Goal: Information Seeking & Learning: Learn about a topic

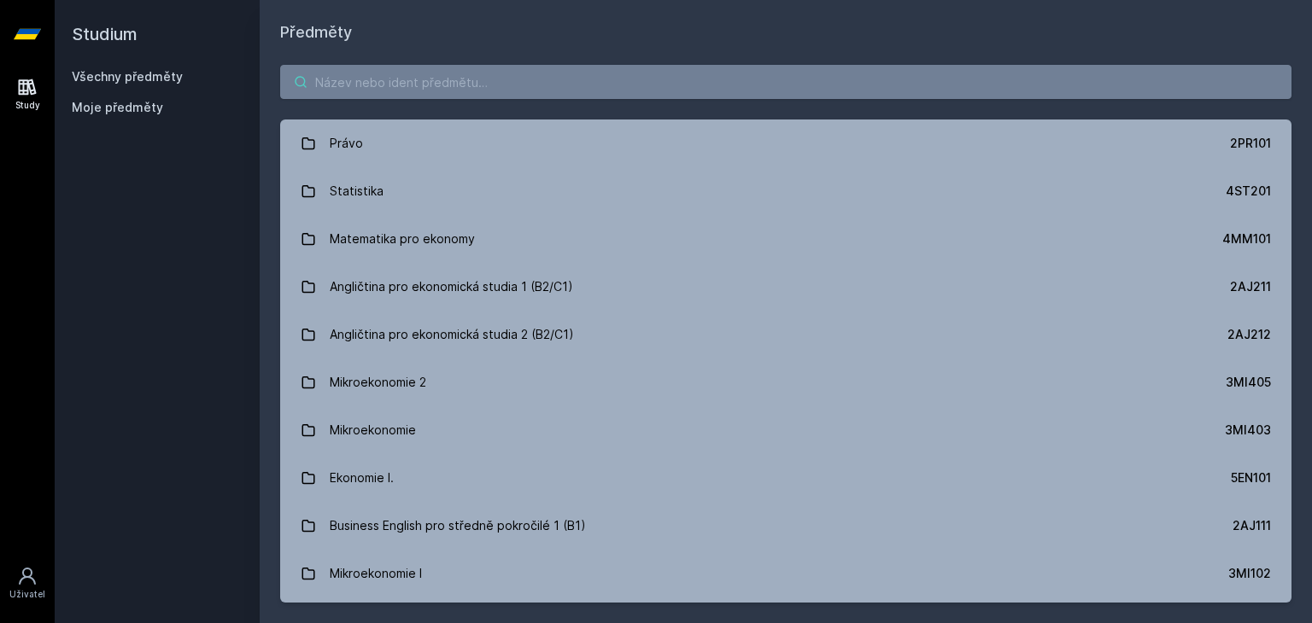
click at [412, 86] on input "search" at bounding box center [785, 82] width 1011 height 34
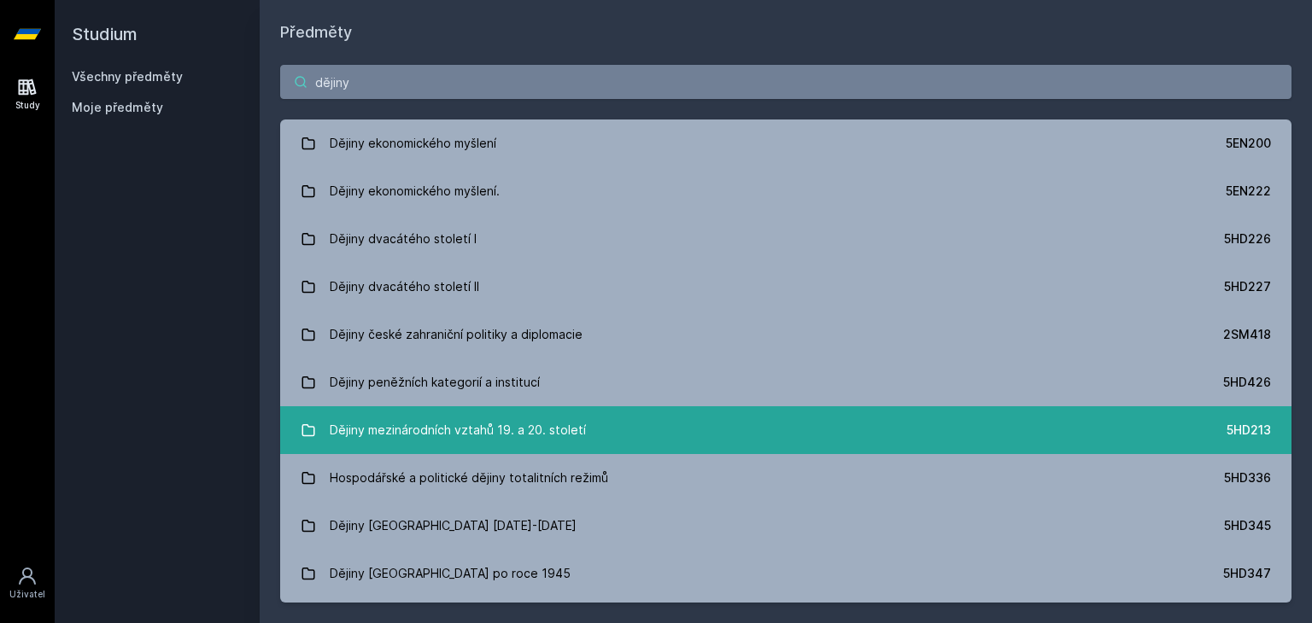
type input "dějiny"
click at [554, 424] on div "Dějiny mezinárodních vztahů 19. a 20. století" at bounding box center [458, 430] width 256 height 34
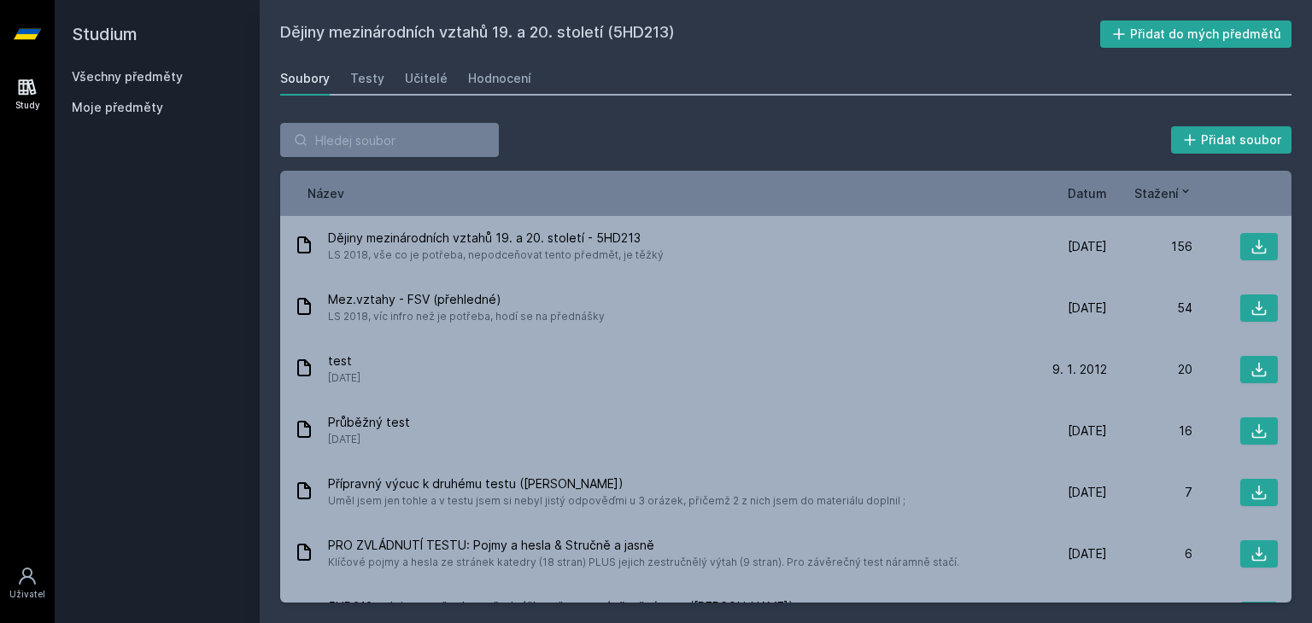
click at [1086, 190] on span "Datum" at bounding box center [1086, 193] width 39 height 18
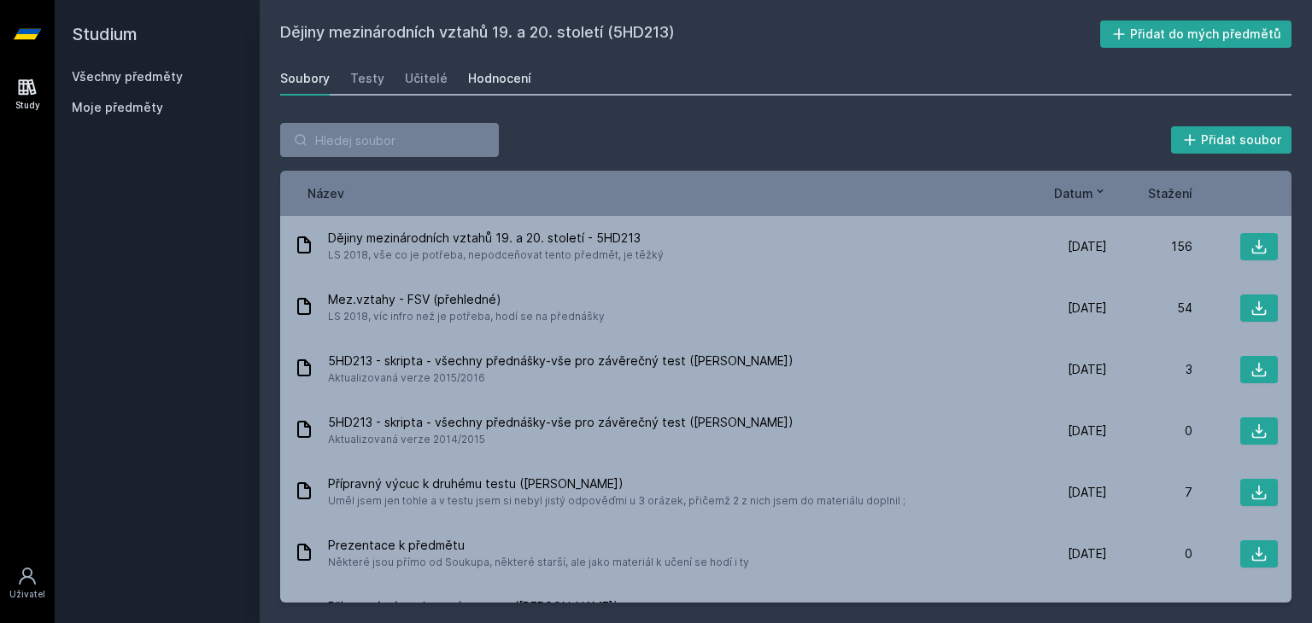
click at [488, 89] on link "Hodnocení" at bounding box center [499, 78] width 63 height 34
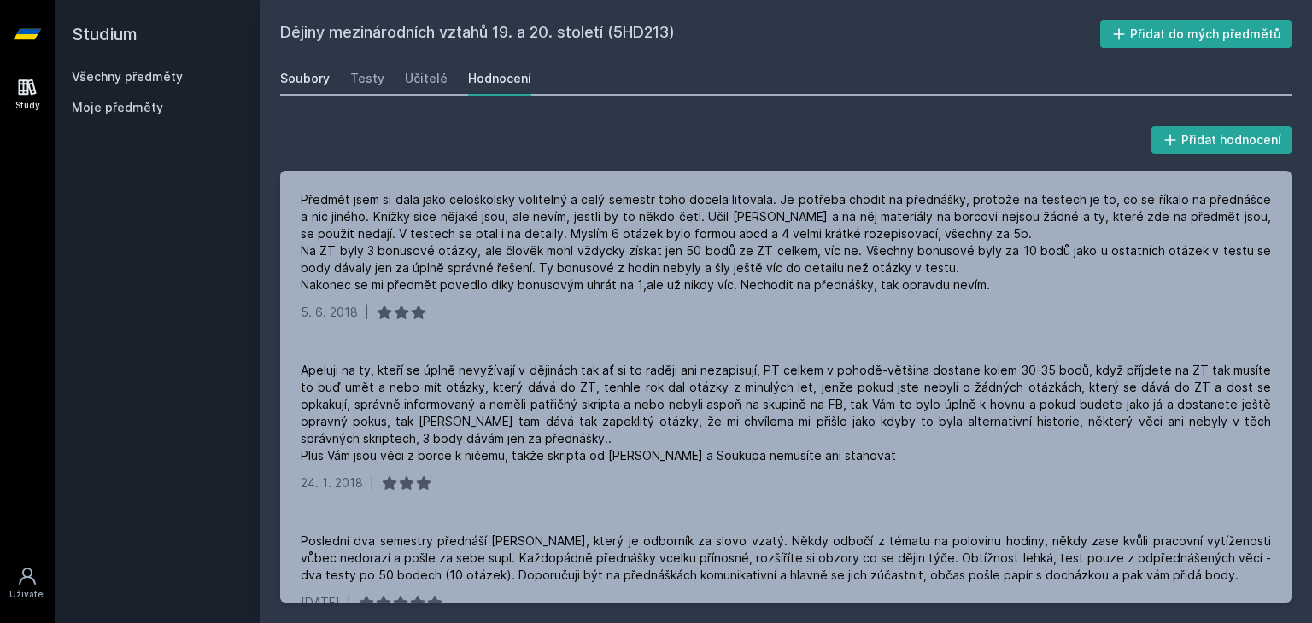
click at [311, 76] on div "Soubory" at bounding box center [305, 78] width 50 height 17
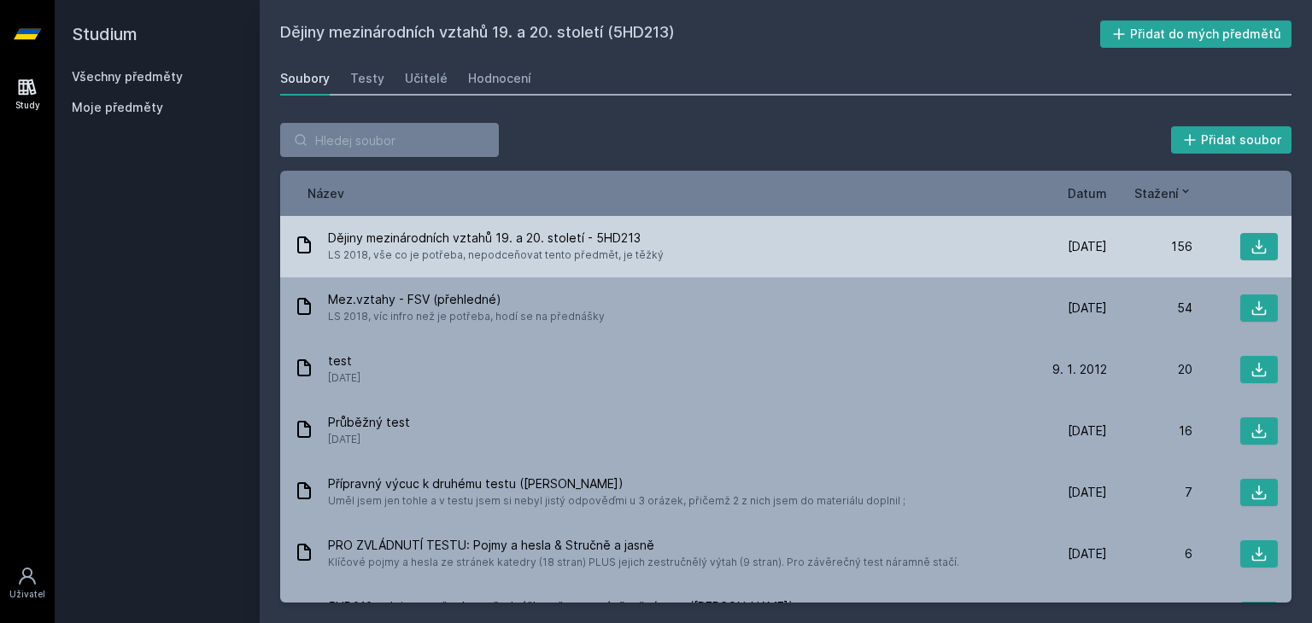
click at [447, 235] on span "Dějiny mezinárodních vztahů 19. a 20. století - 5HD213" at bounding box center [496, 238] width 336 height 17
